Goal: Transaction & Acquisition: Download file/media

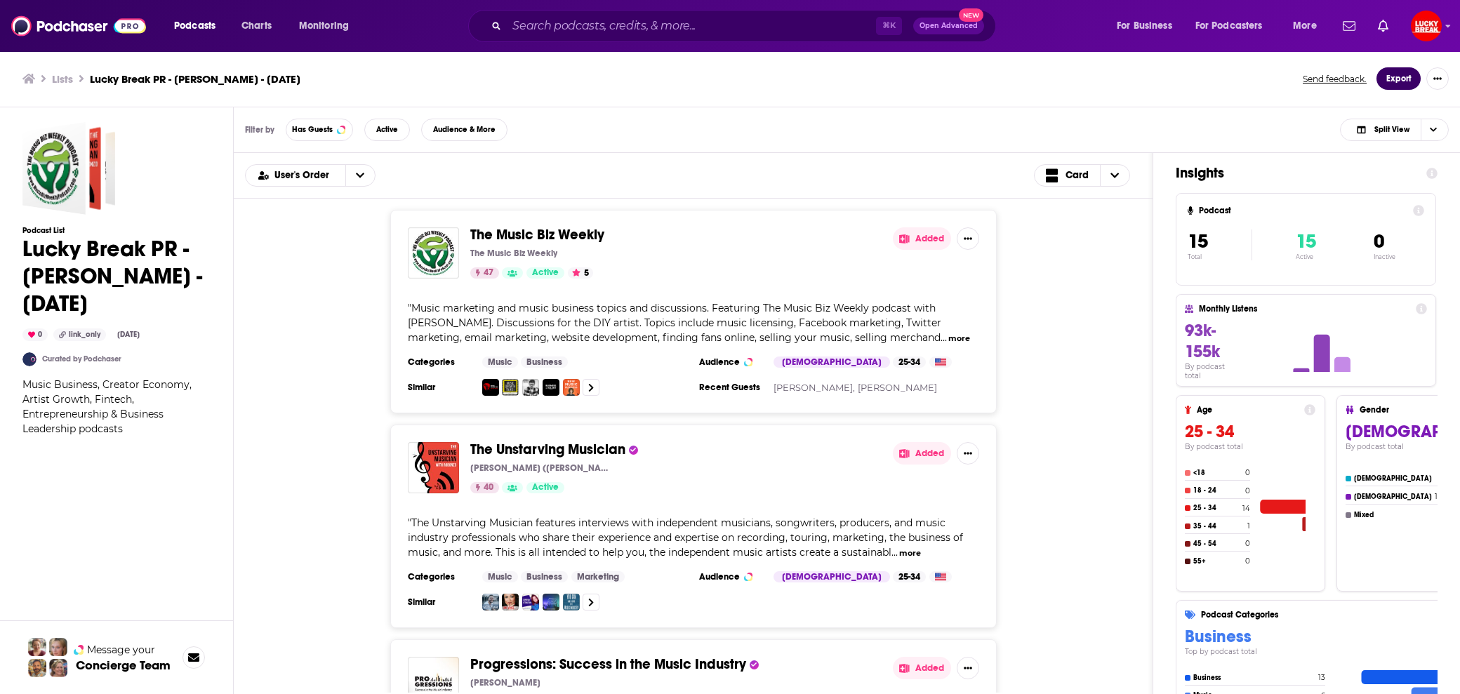
click at [1407, 79] on button "Export" at bounding box center [1398, 78] width 44 height 22
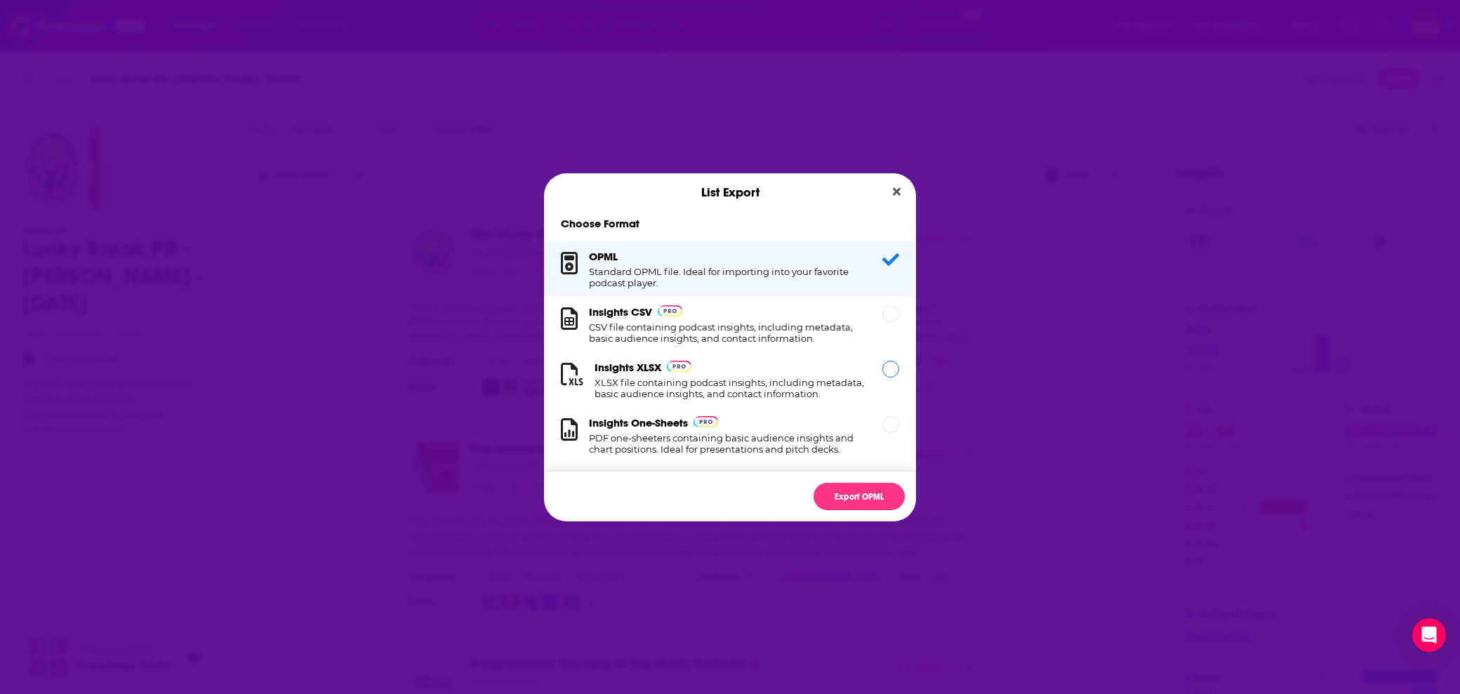
click at [790, 389] on h1 "XLSX file containing podcast insights, including metadata, basic audience insig…" at bounding box center [729, 388] width 271 height 22
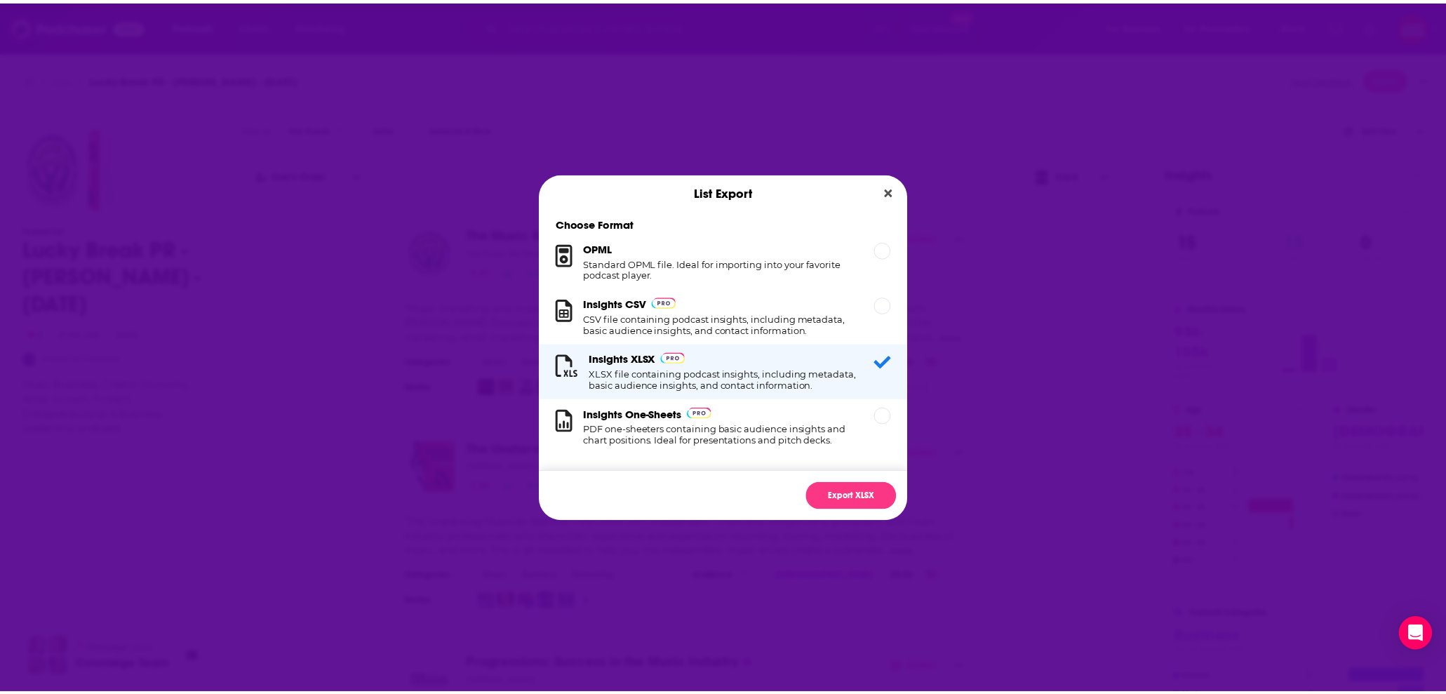
scroll to position [21, 0]
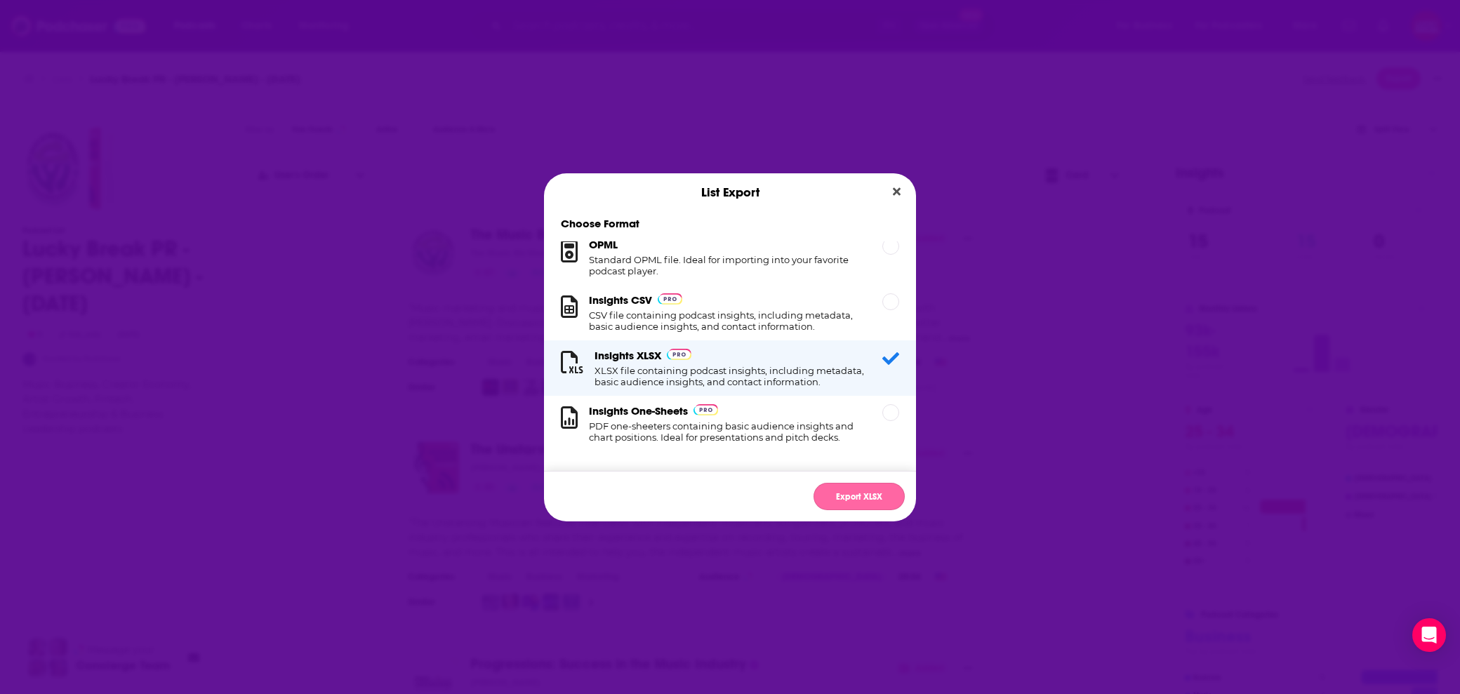
click at [840, 502] on button "Export XLSX" at bounding box center [858, 496] width 91 height 27
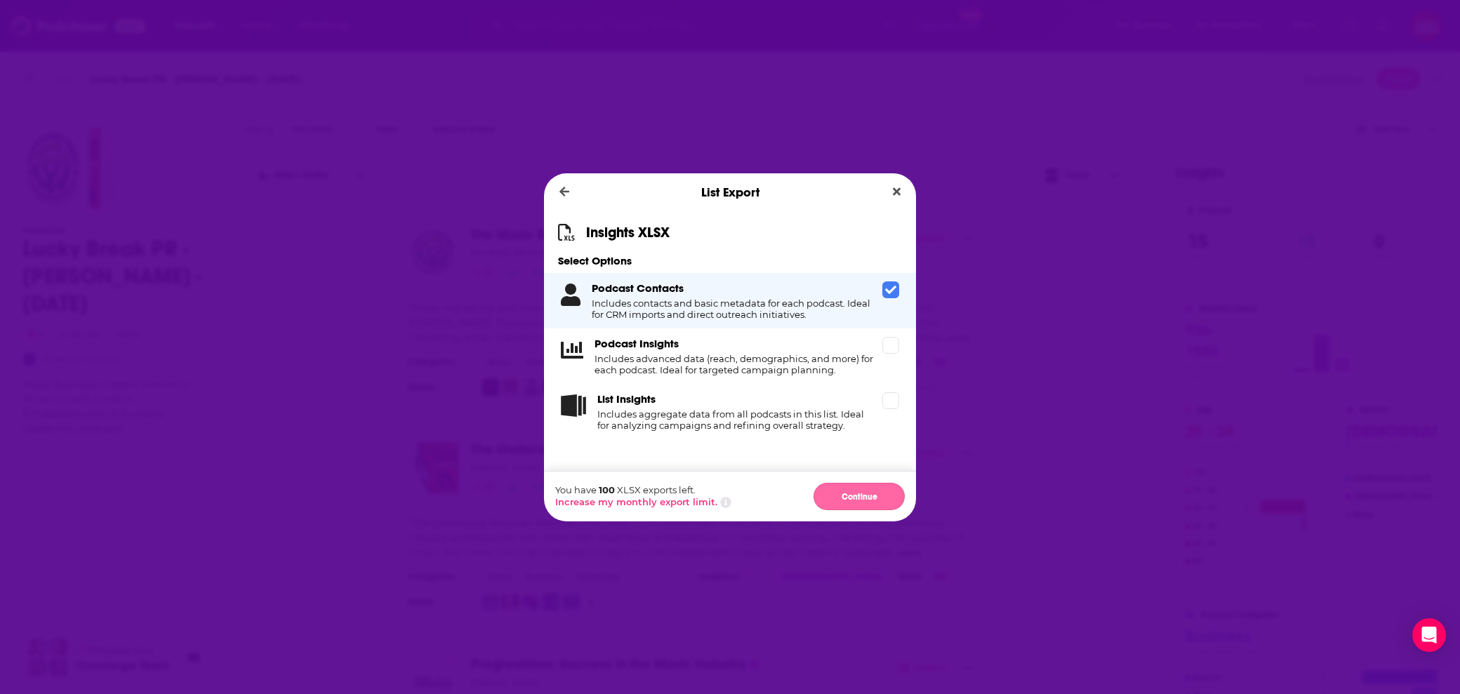
click at [864, 495] on button "Continue" at bounding box center [858, 496] width 91 height 27
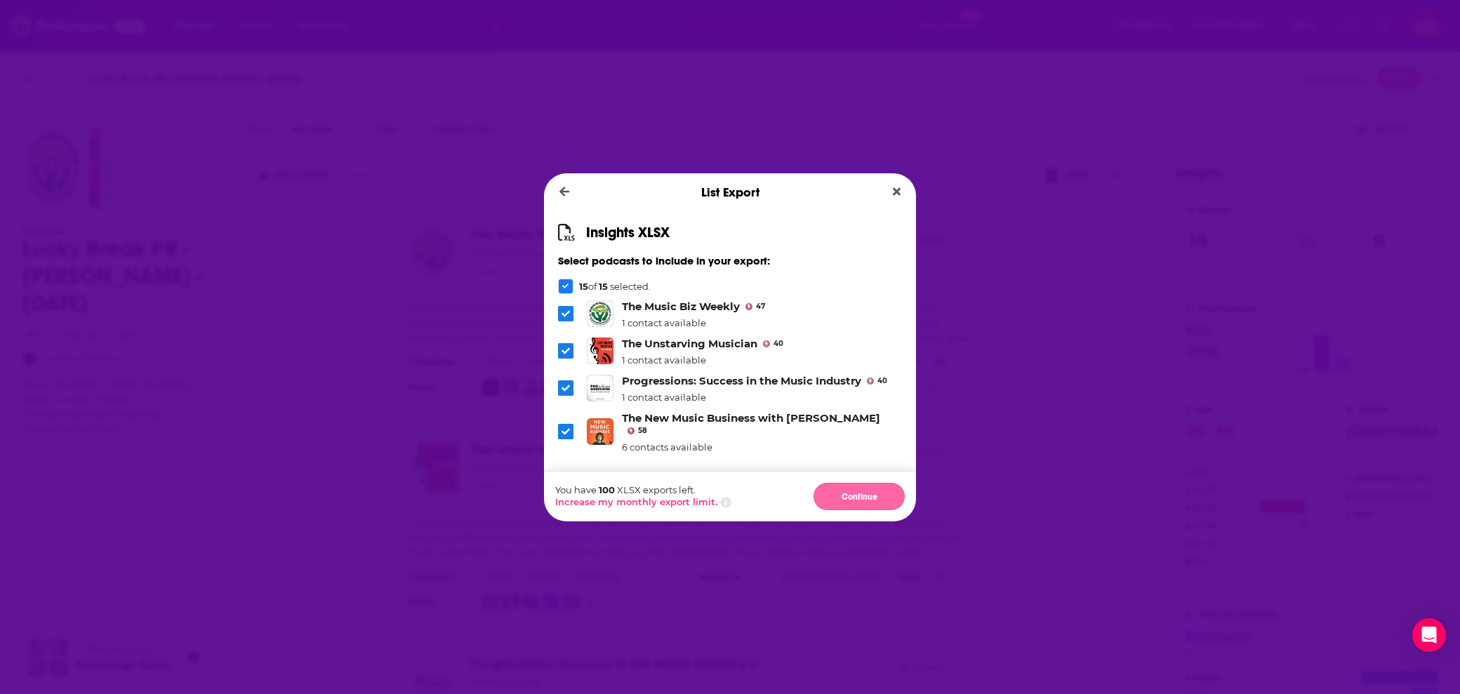
click at [850, 495] on button "Continue" at bounding box center [858, 496] width 91 height 27
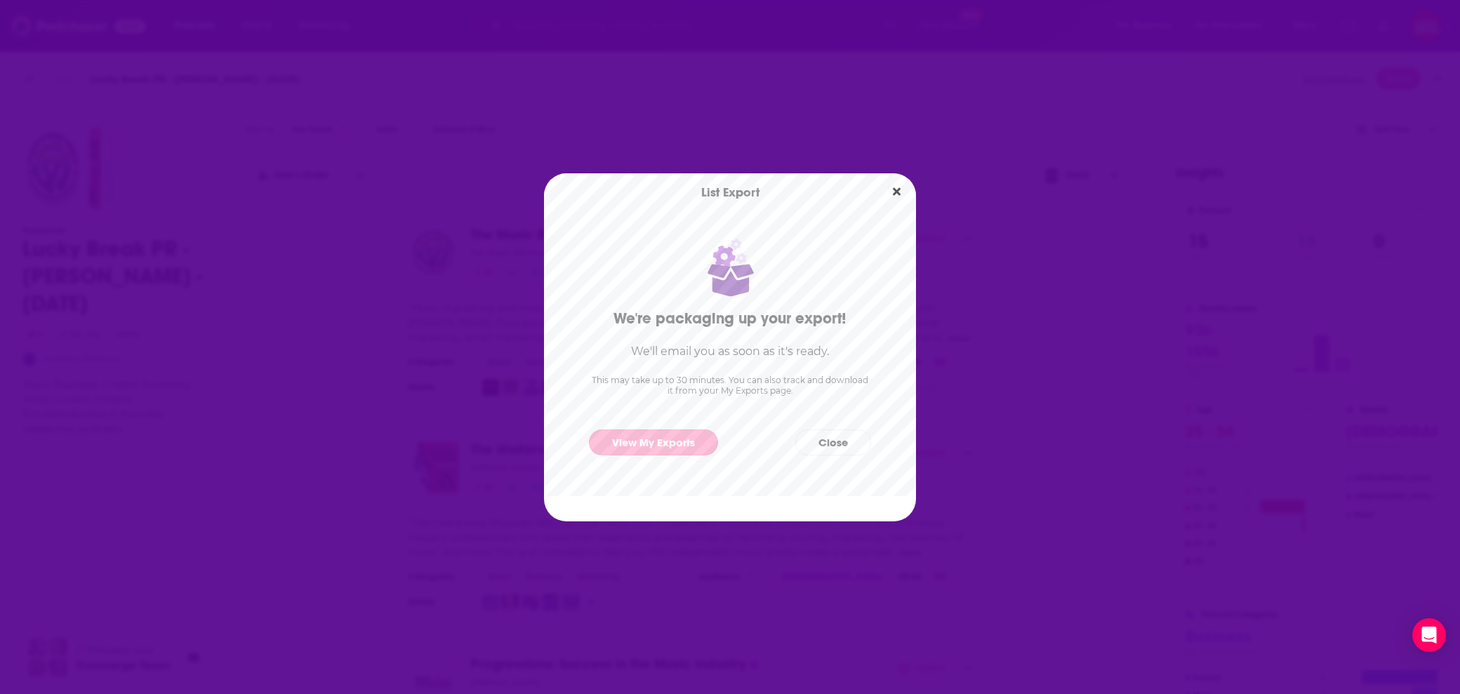
click at [672, 439] on link "View My Exports" at bounding box center [653, 442] width 129 height 26
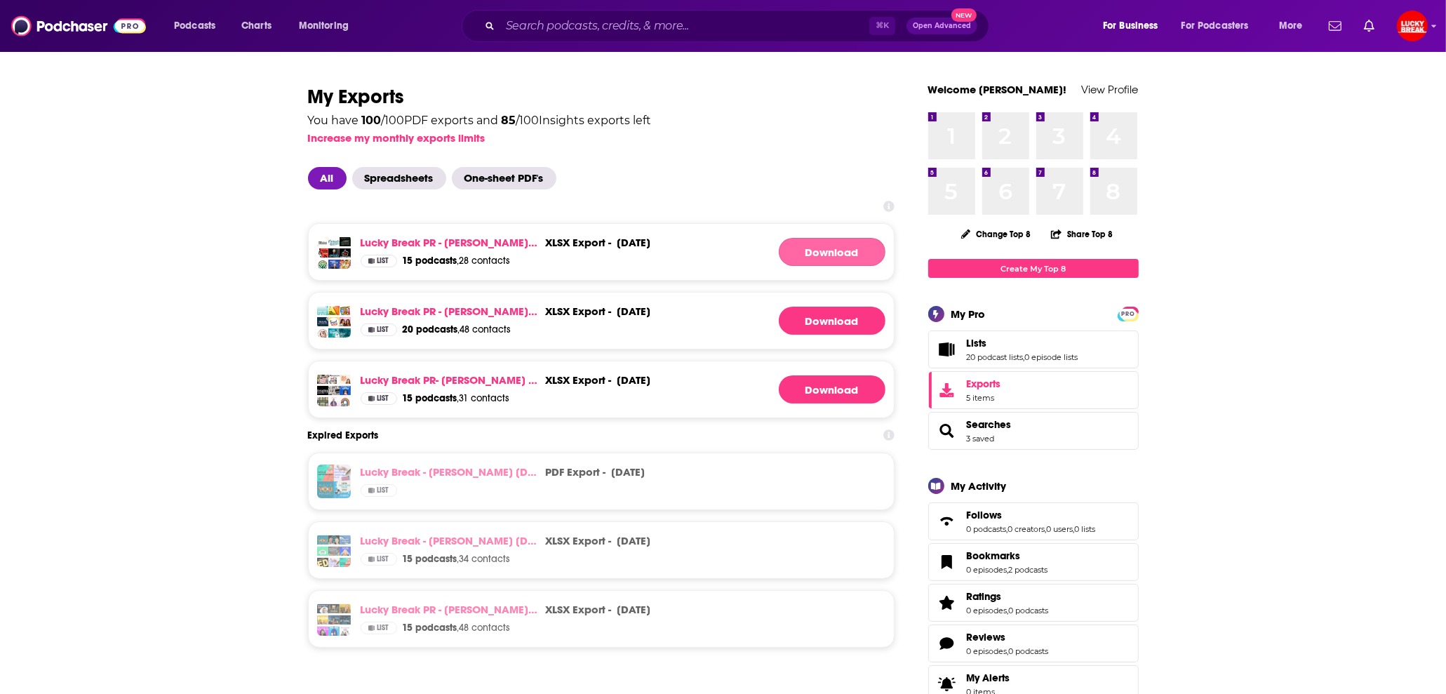
click at [823, 247] on link "Download" at bounding box center [832, 252] width 107 height 28
click at [1155, 18] on span "For Business" at bounding box center [1130, 26] width 55 height 20
